Goal: Check status: Check status

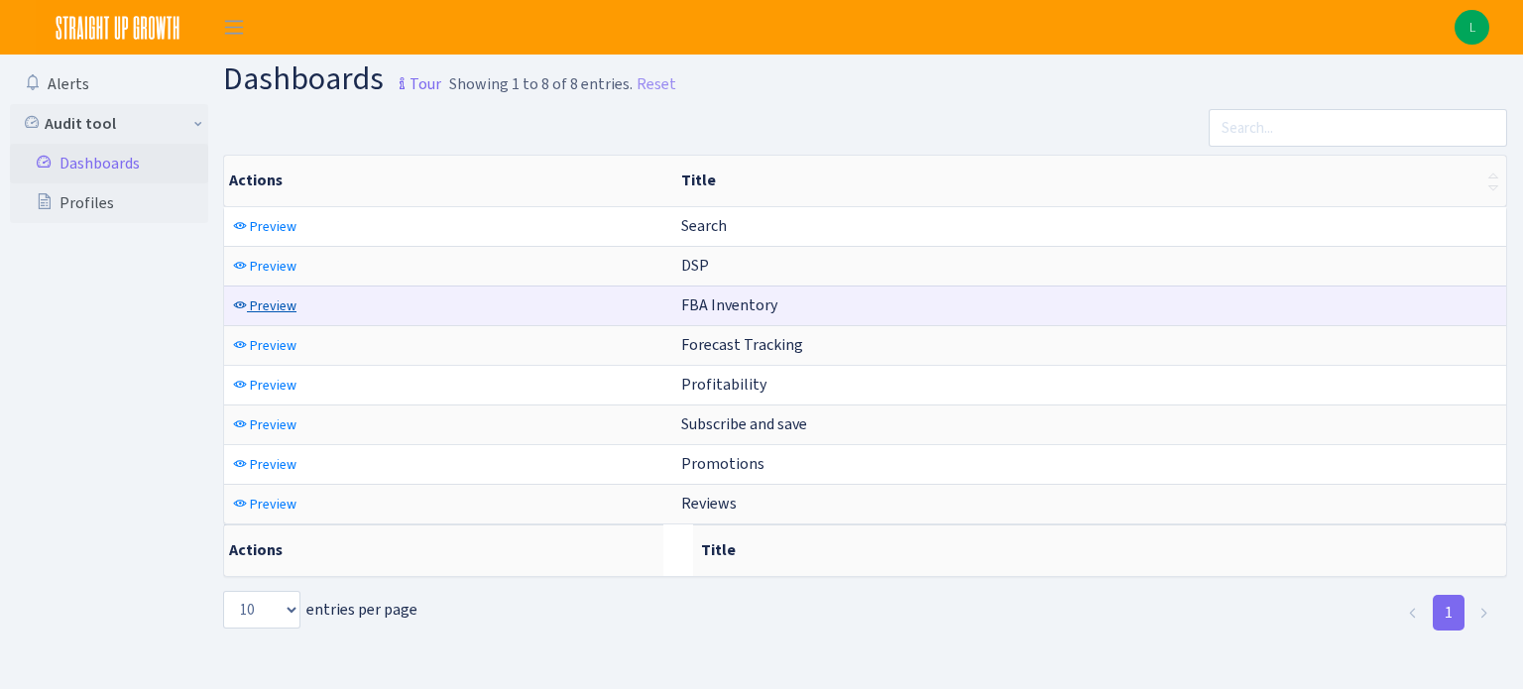
click at [261, 301] on span "Preview" at bounding box center [273, 305] width 47 height 19
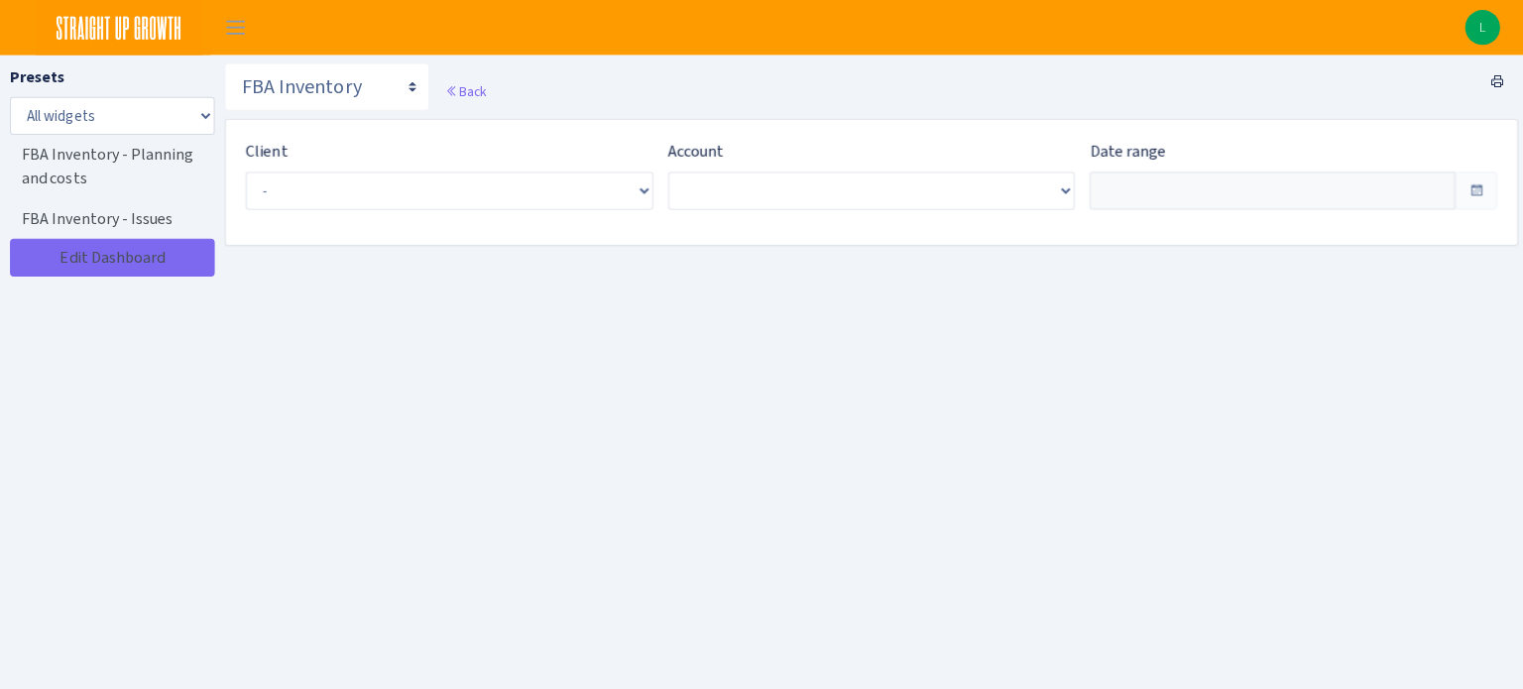
type input "Jul 18, 2025 - Aug 16, 2025"
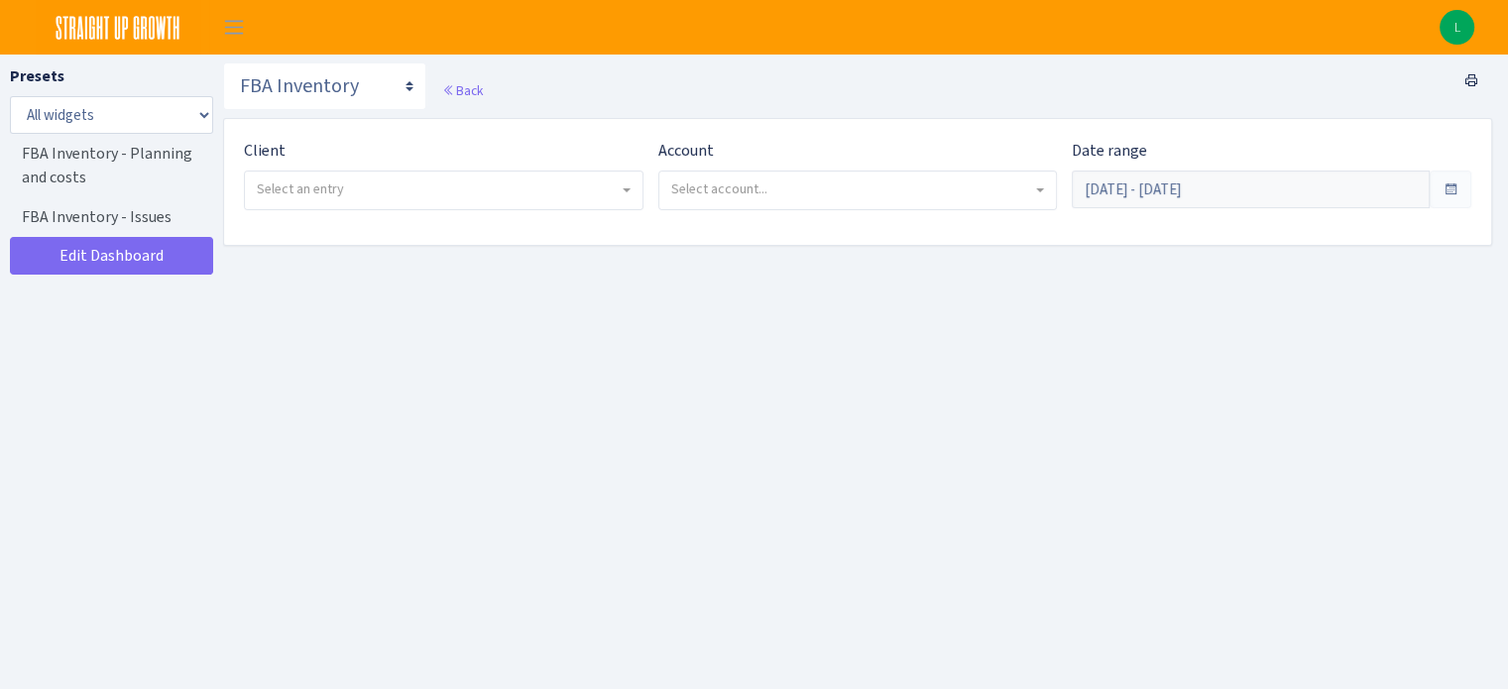
click at [325, 194] on span "Select an entry" at bounding box center [300, 188] width 87 height 19
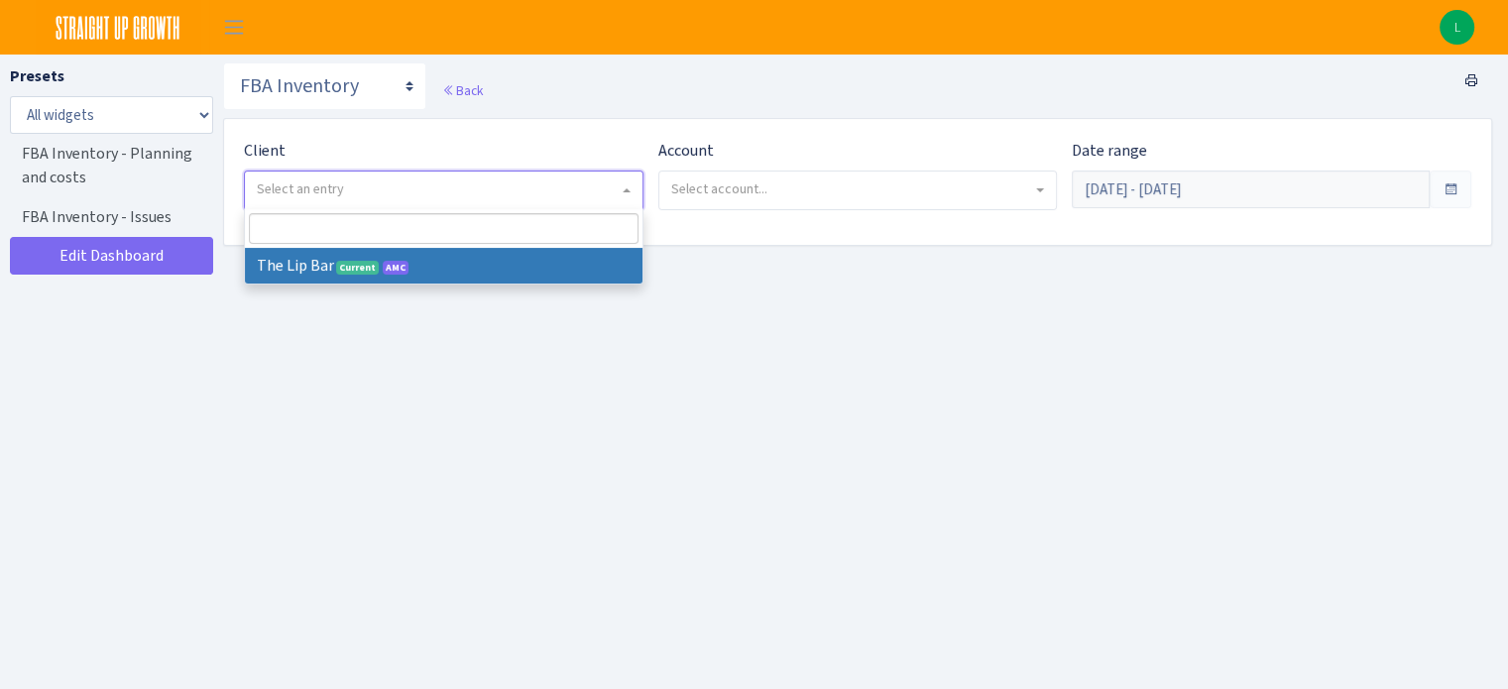
select select "387"
select select
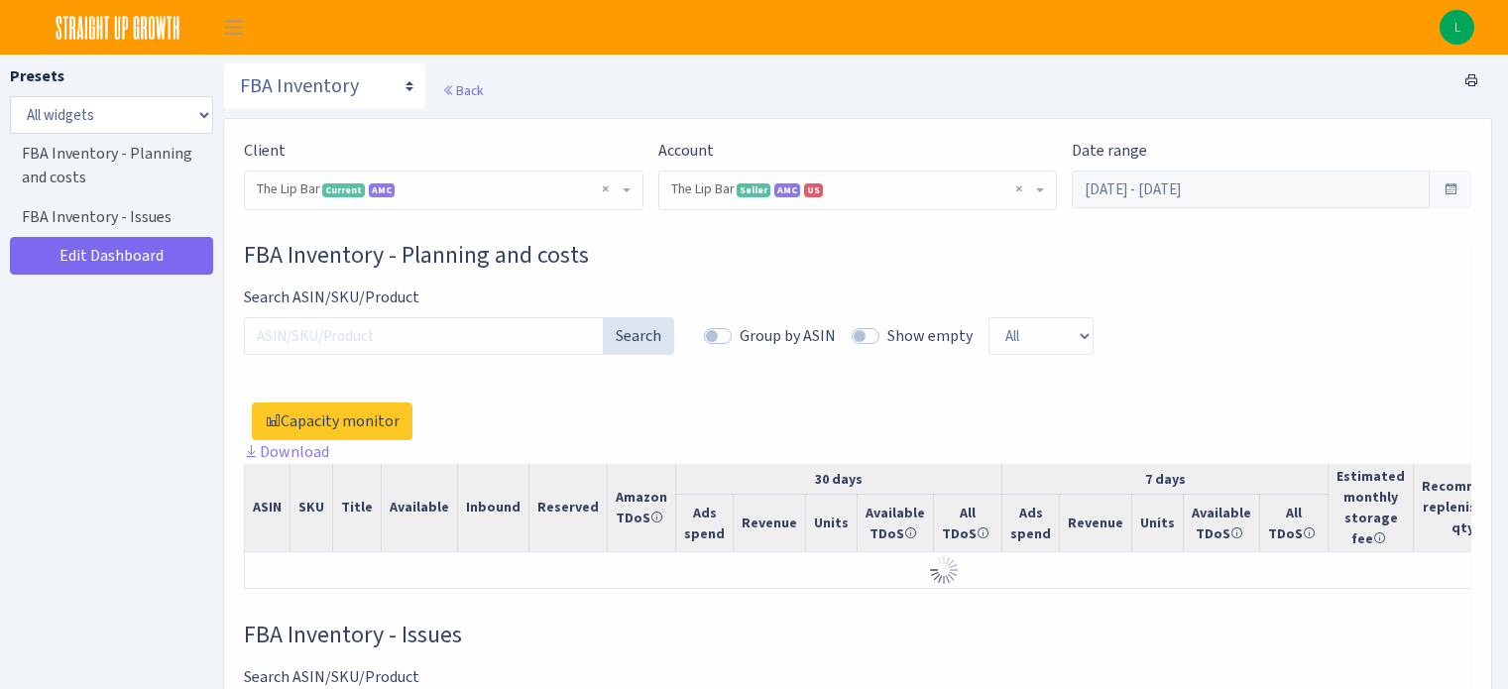
select select "2713864224225319"
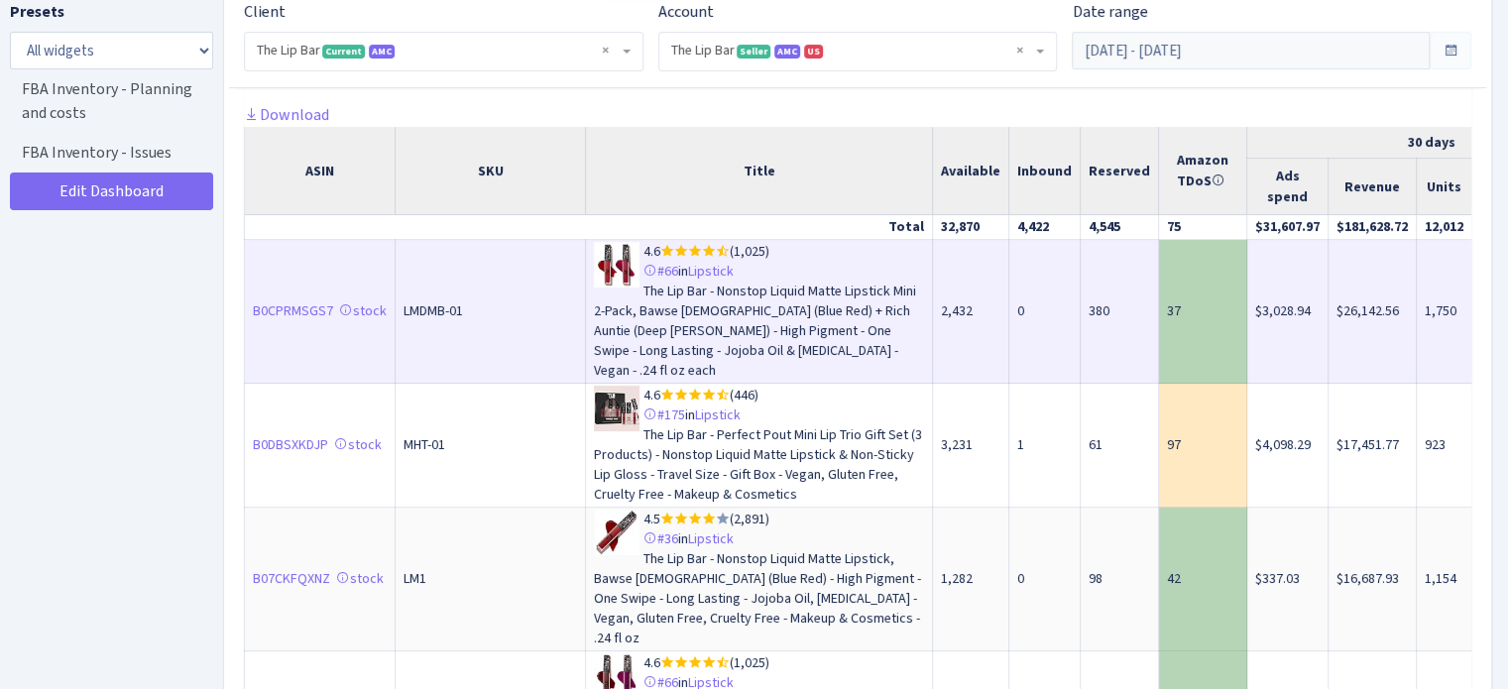
scroll to position [213, 0]
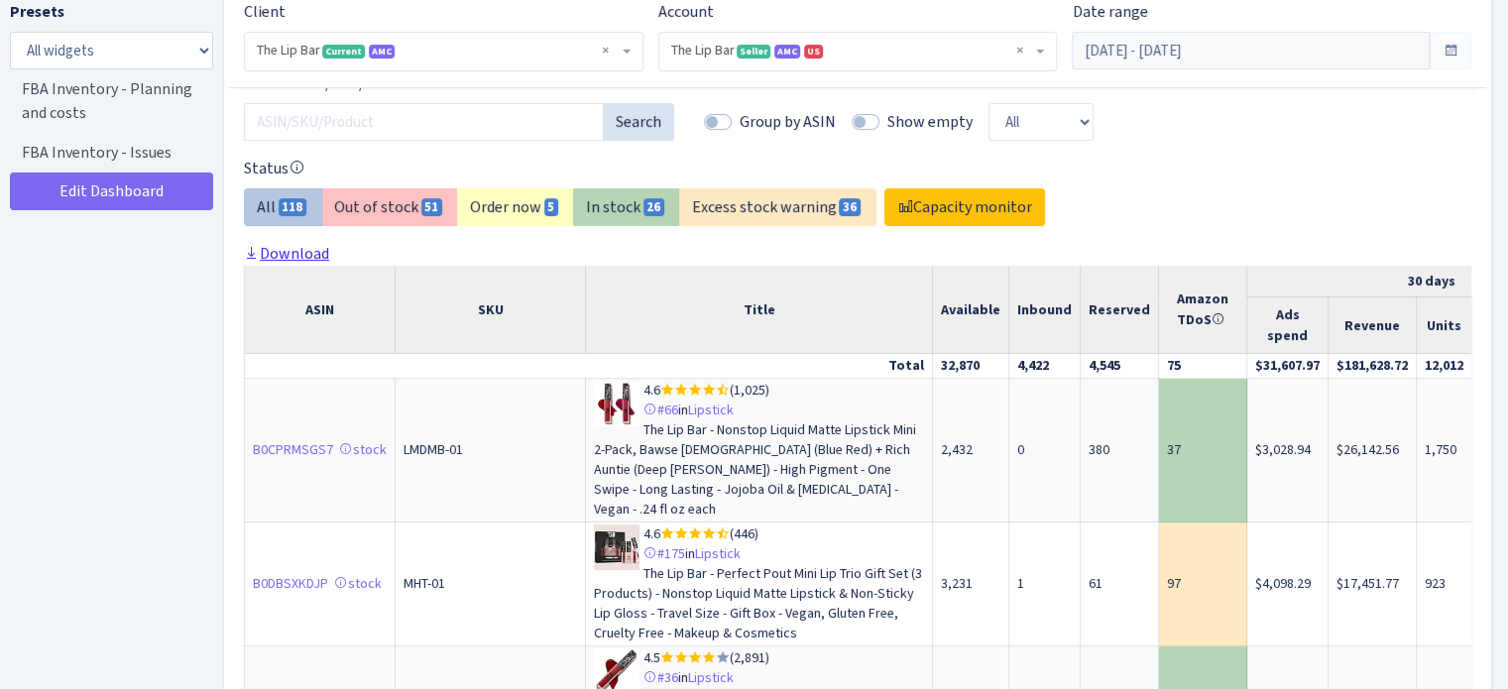
click at [305, 253] on link "Download" at bounding box center [286, 253] width 85 height 21
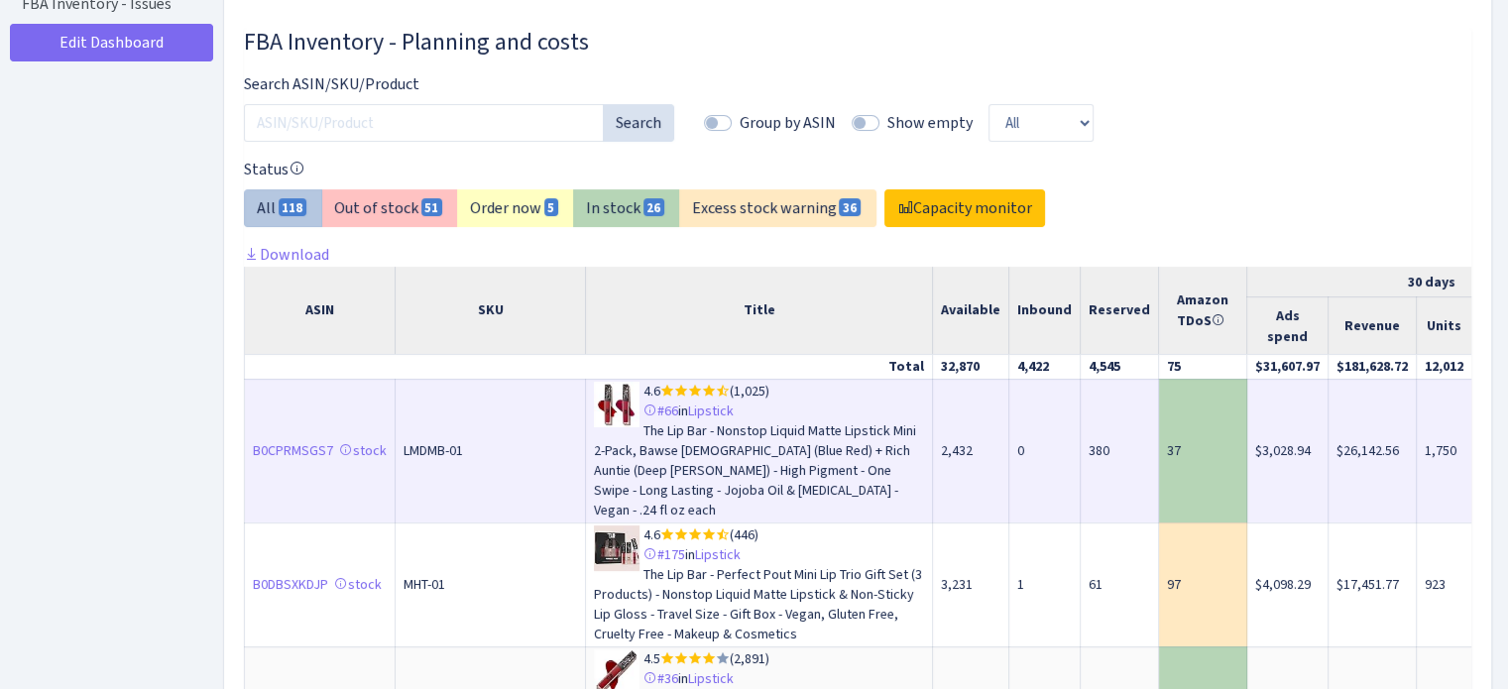
scroll to position [0, 0]
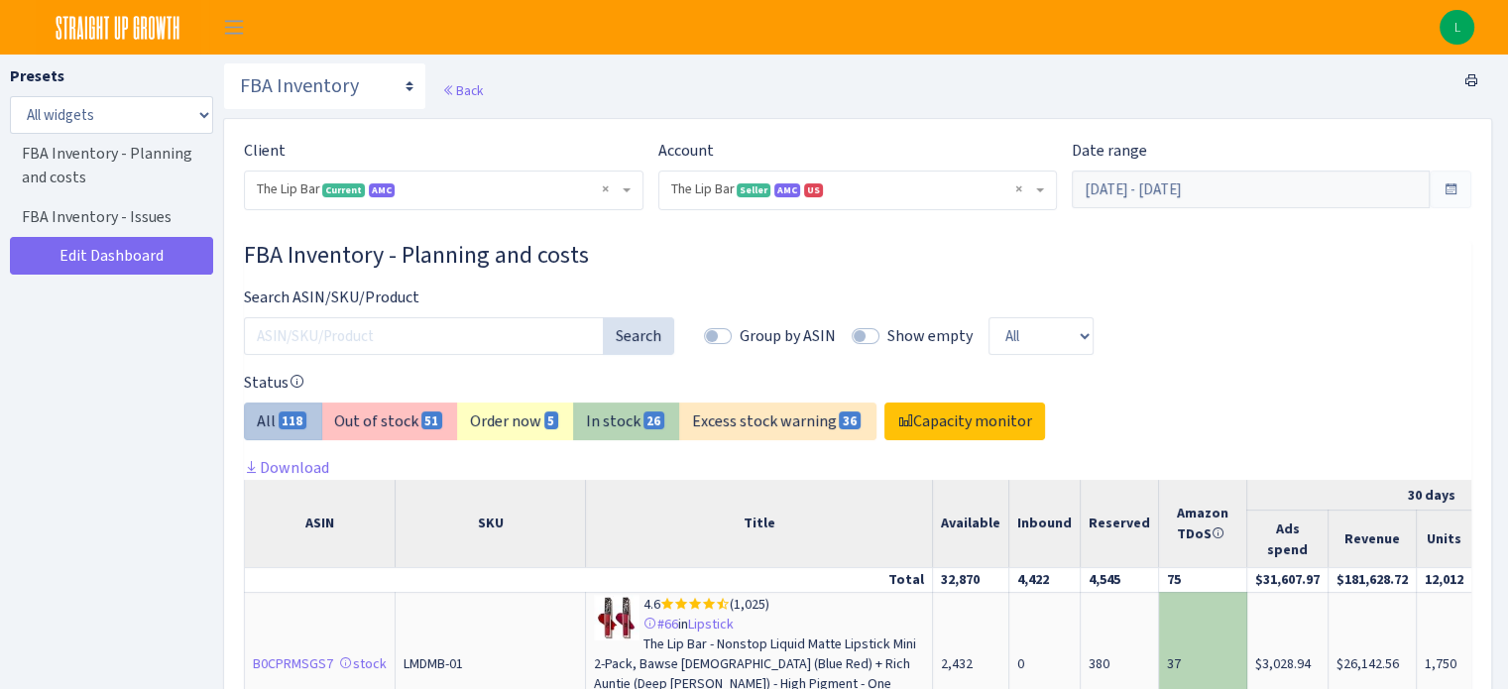
click at [147, 22] on img at bounding box center [118, 27] width 165 height 55
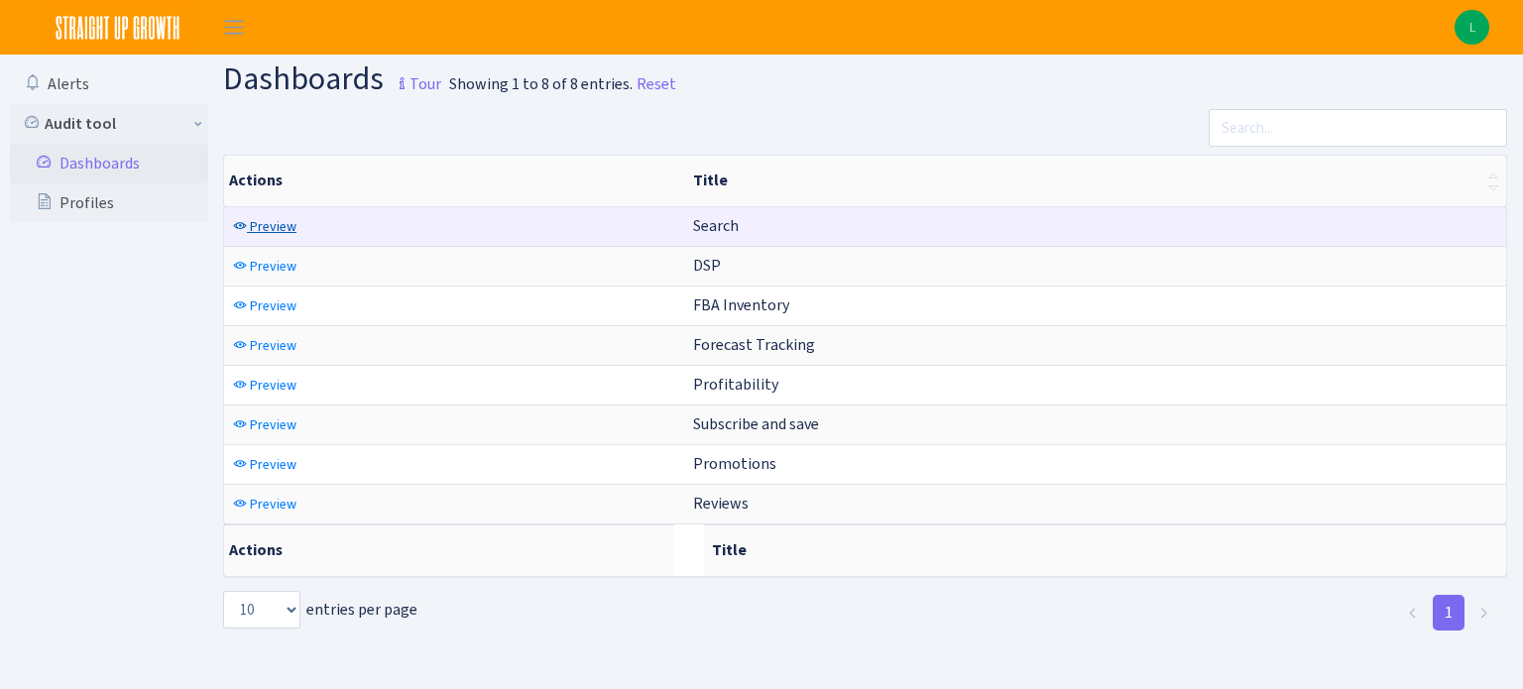
click at [273, 225] on span "Preview" at bounding box center [273, 226] width 47 height 19
